Goal: Information Seeking & Learning: Find specific fact

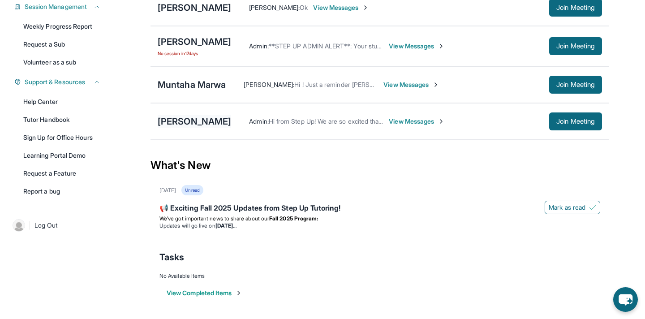
click at [184, 117] on div "[PERSON_NAME]" at bounding box center [194, 121] width 73 height 13
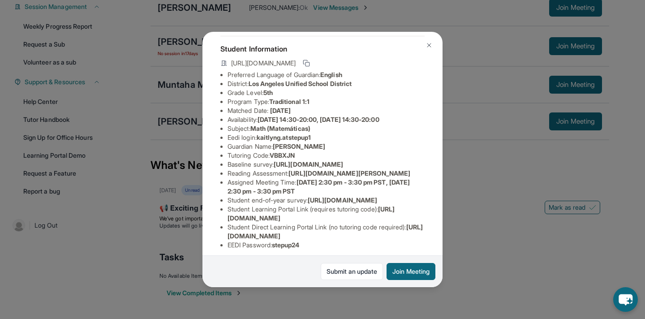
scroll to position [45, 1]
drag, startPoint x: 259, startPoint y: 137, endPoint x: 318, endPoint y: 137, distance: 59.2
click at [319, 137] on li "Eedi login : [PERSON_NAME].atstepup1" at bounding box center [326, 136] width 197 height 9
copy span "kaitlyng.atstepup1"
click at [303, 161] on li "Baseline survey : [URL][DOMAIN_NAME]" at bounding box center [326, 163] width 197 height 9
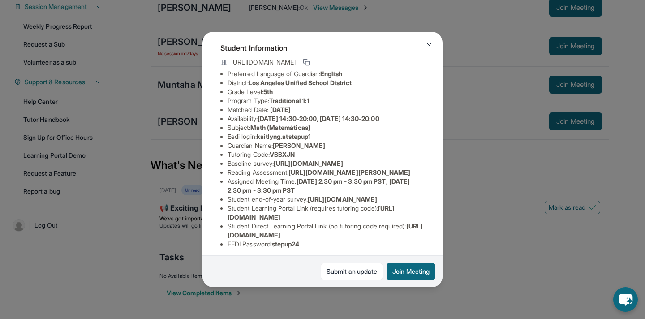
scroll to position [130, 1]
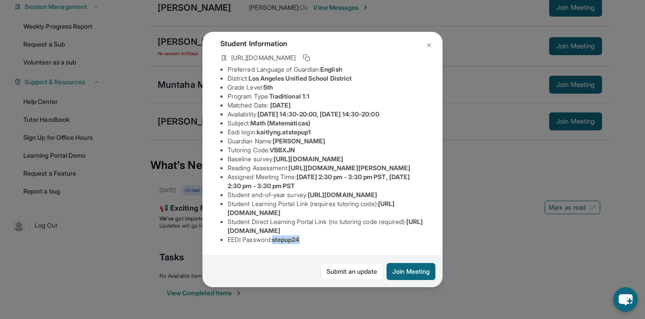
drag, startPoint x: 276, startPoint y: 239, endPoint x: 310, endPoint y: 239, distance: 34.1
click at [311, 238] on li "EEDI Password : stepup24" at bounding box center [326, 239] width 197 height 9
copy span "stepup24"
click at [346, 250] on div "Student Information [URL][DOMAIN_NAME] Preferred Language of Guardian: English …" at bounding box center [322, 140] width 204 height 221
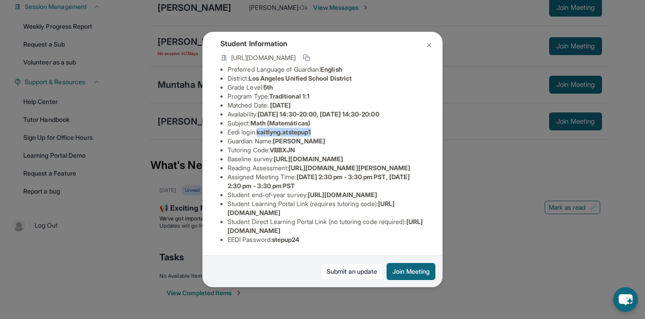
drag, startPoint x: 259, startPoint y: 115, endPoint x: 318, endPoint y: 116, distance: 59.2
click at [318, 128] on li "Eedi login : [PERSON_NAME].atstepup1" at bounding box center [326, 132] width 197 height 9
copy span "kaitlyng.atstepup1"
click at [352, 128] on li "Eedi login : [PERSON_NAME].atstepup1" at bounding box center [326, 132] width 197 height 9
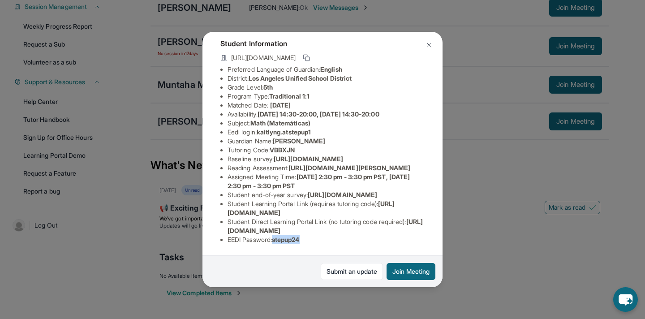
drag, startPoint x: 275, startPoint y: 242, endPoint x: 306, endPoint y: 241, distance: 30.9
click at [307, 241] on li "EEDI Password : stepup24" at bounding box center [326, 239] width 197 height 9
copy span "stepup24"
click at [427, 43] on img at bounding box center [429, 45] width 7 height 7
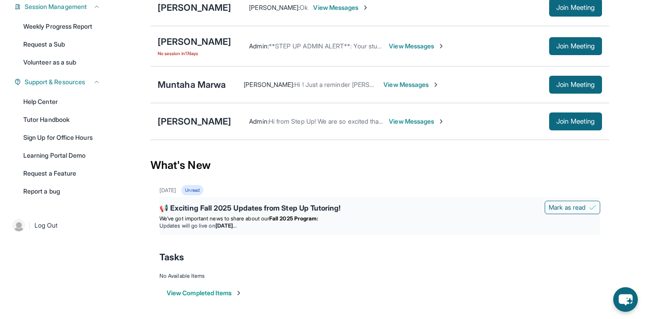
scroll to position [0, 0]
